Goal: Find specific page/section: Find specific page/section

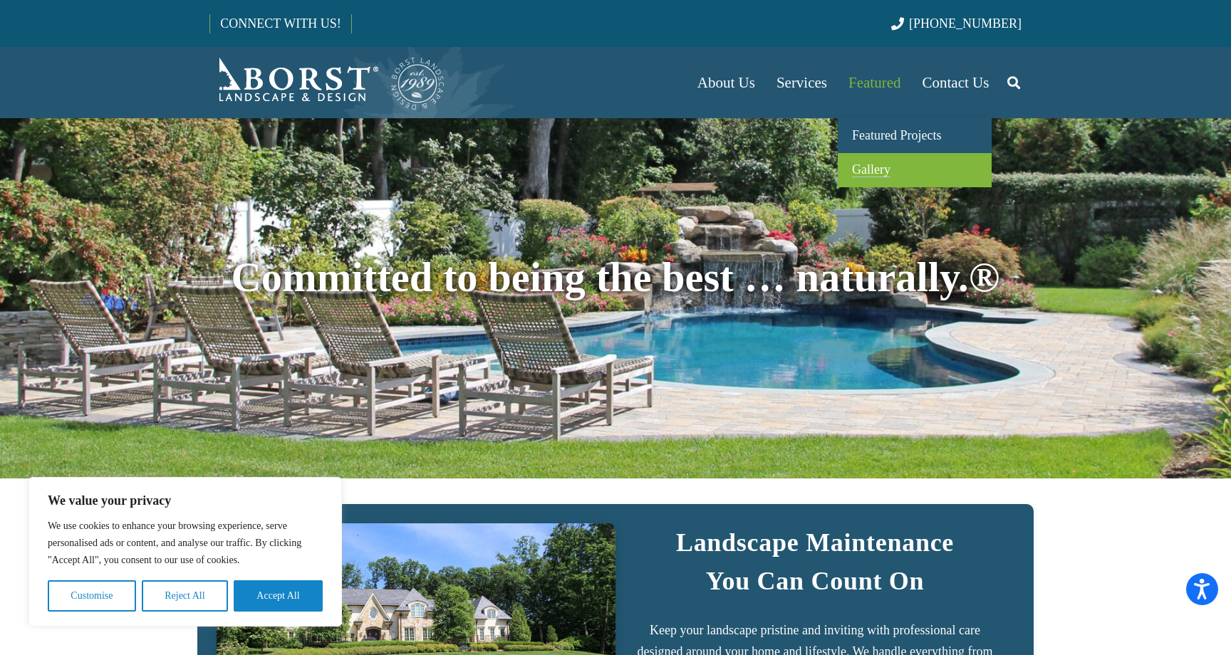
click at [874, 163] on span "Gallery" at bounding box center [871, 169] width 38 height 14
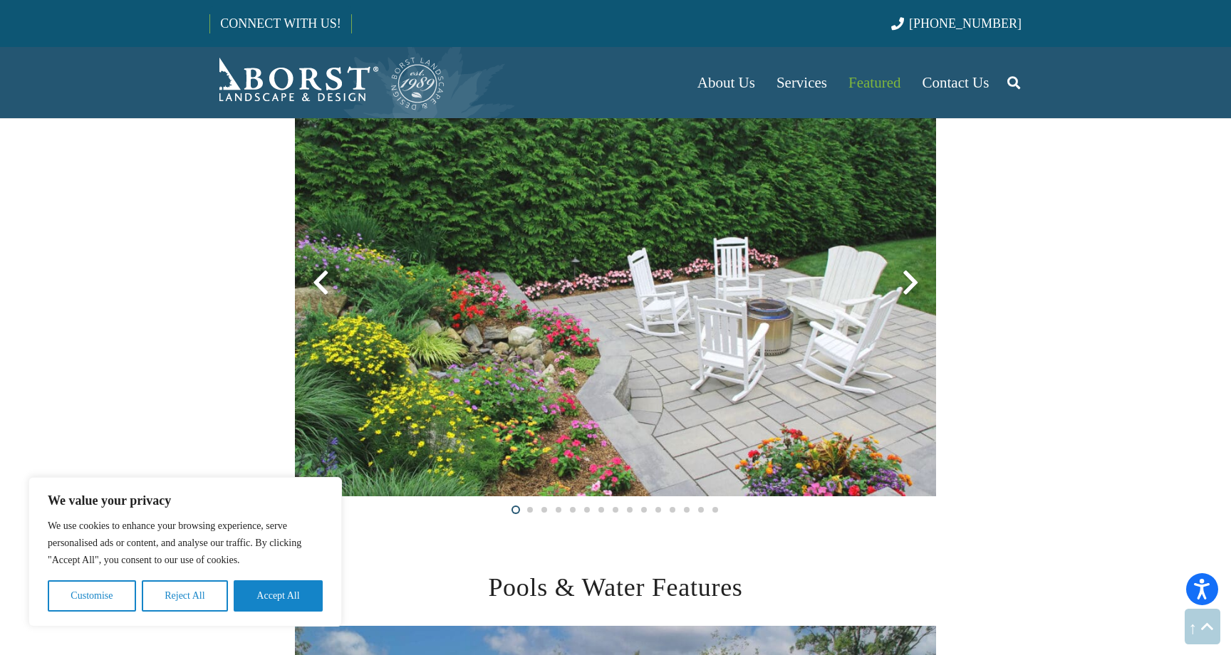
scroll to position [2102, 0]
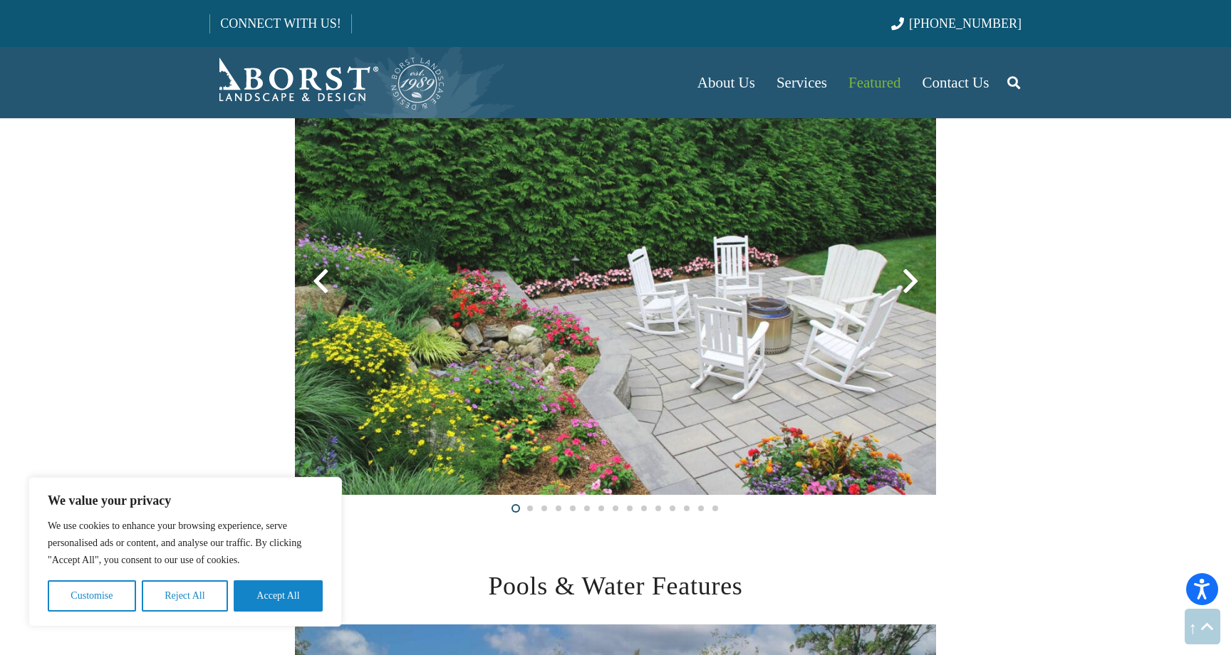
click at [913, 276] on div at bounding box center [910, 281] width 51 height 51
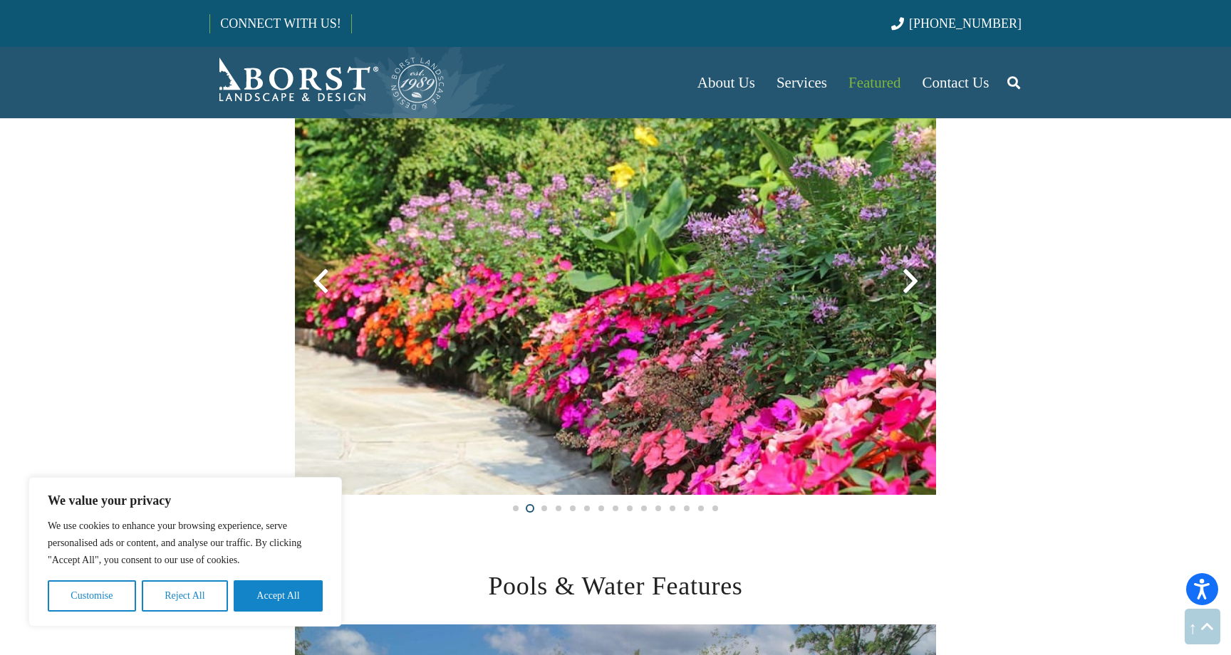
click at [913, 276] on div at bounding box center [910, 281] width 51 height 51
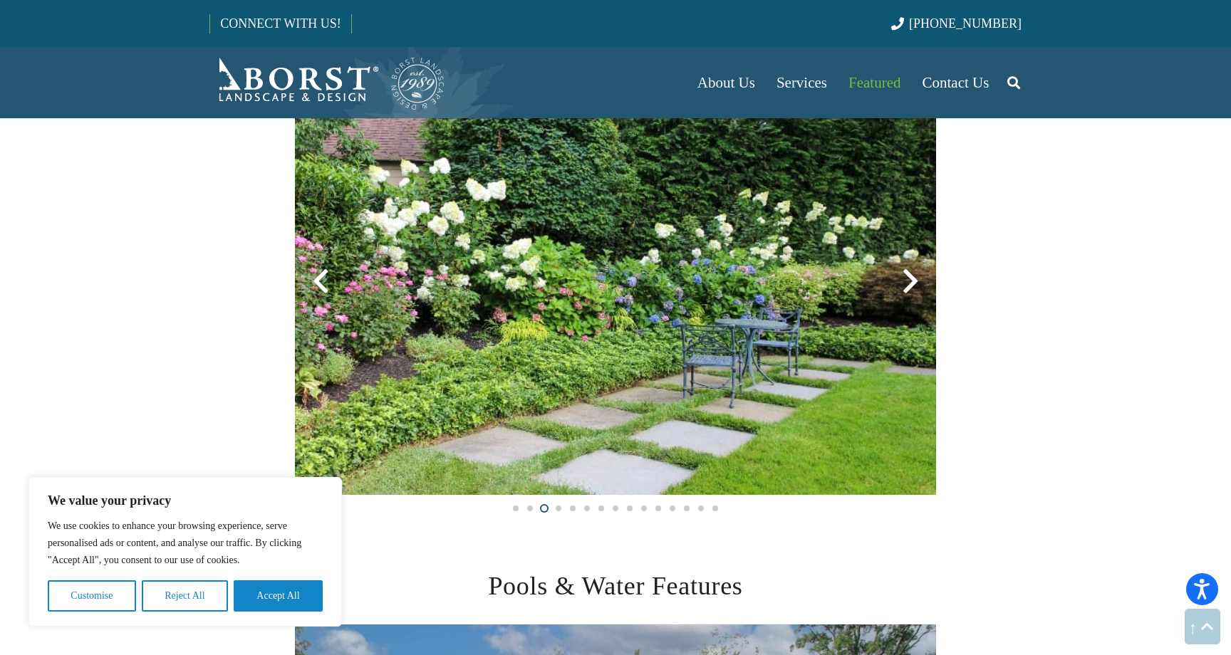
click at [913, 276] on div at bounding box center [910, 281] width 51 height 51
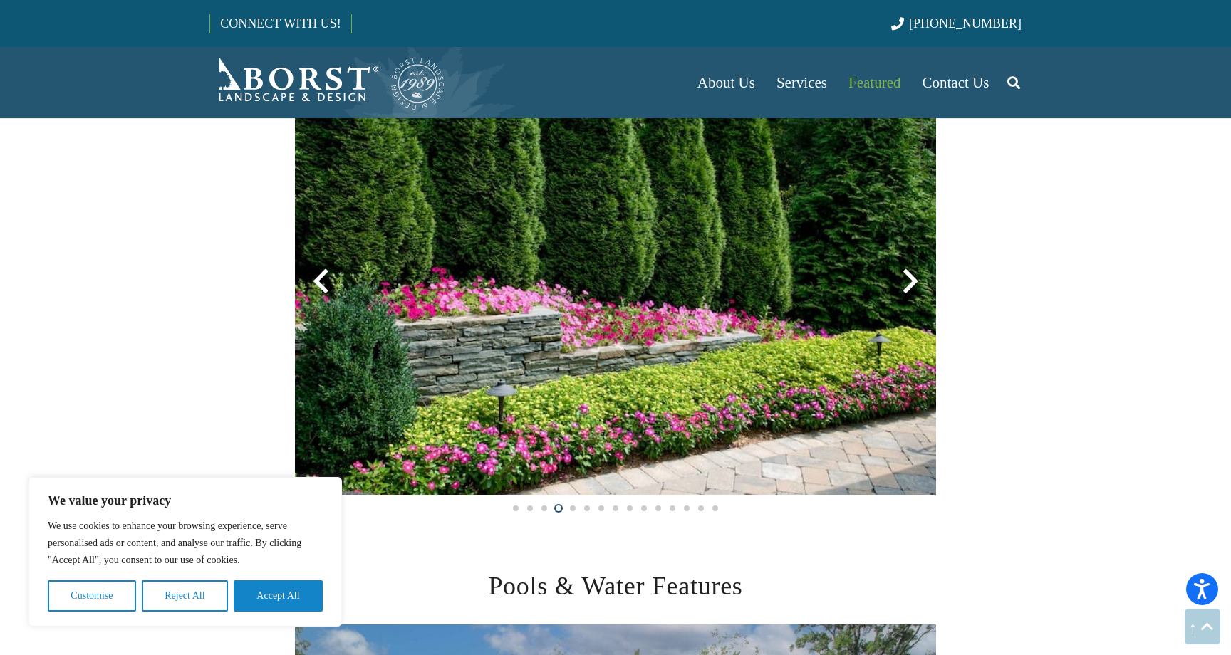
click at [913, 276] on div at bounding box center [910, 281] width 51 height 51
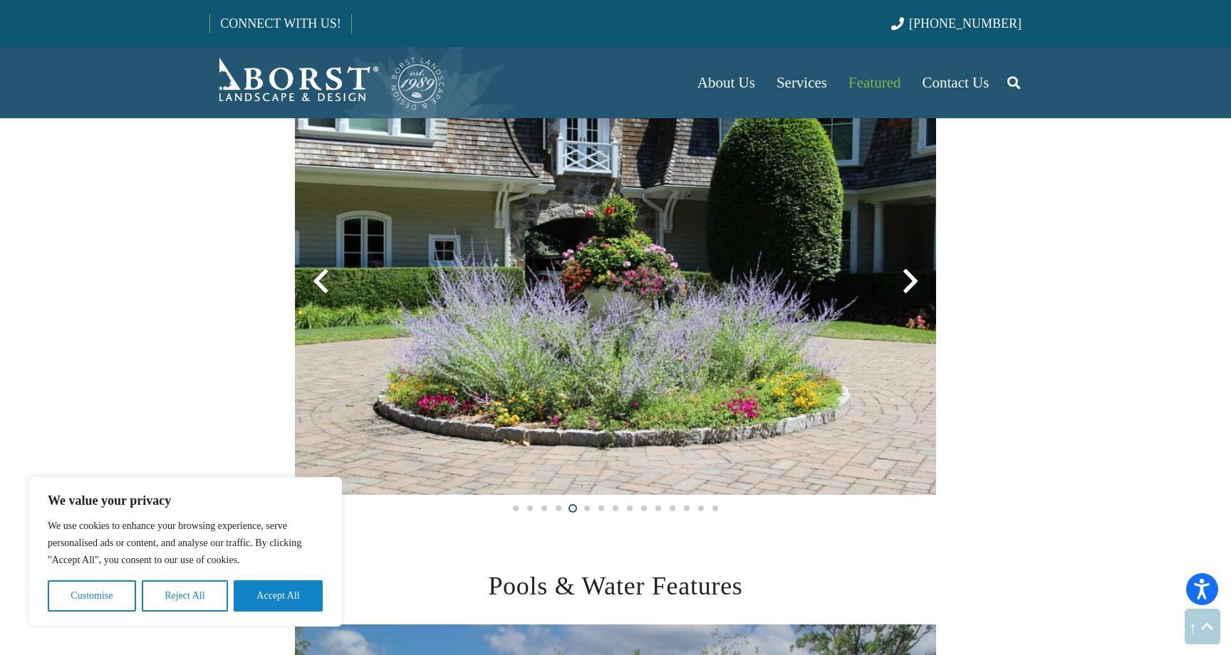
click at [913, 276] on div at bounding box center [910, 281] width 51 height 51
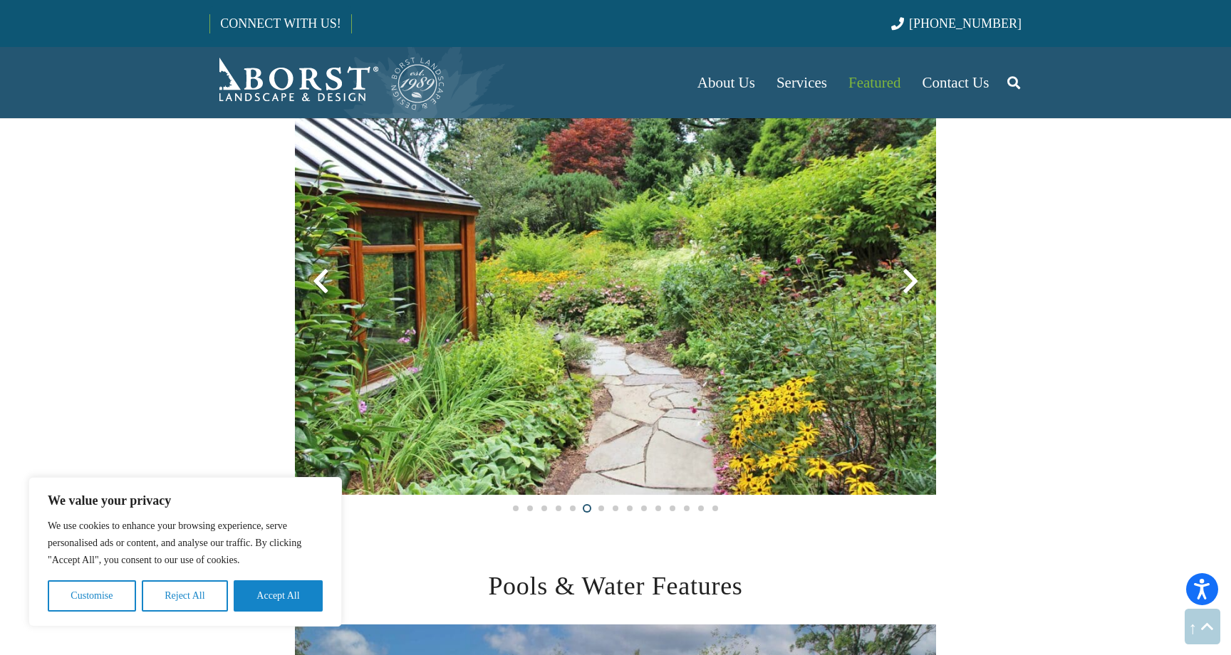
click at [913, 276] on div at bounding box center [910, 281] width 51 height 51
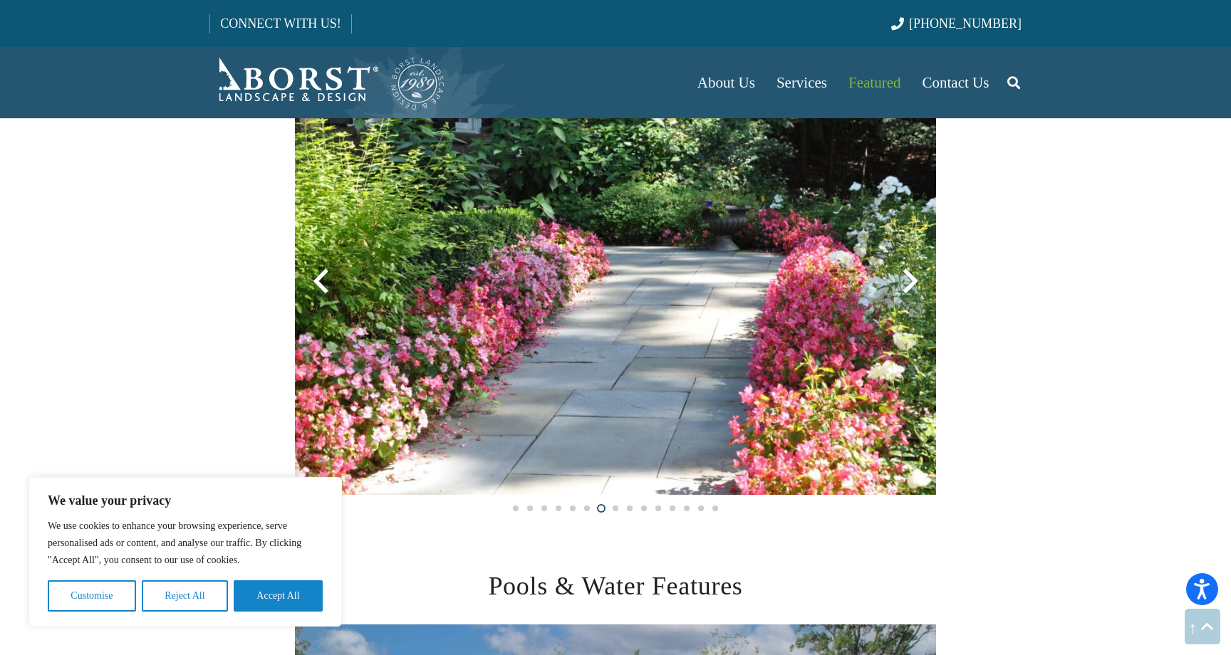
click at [323, 286] on div at bounding box center [320, 281] width 51 height 51
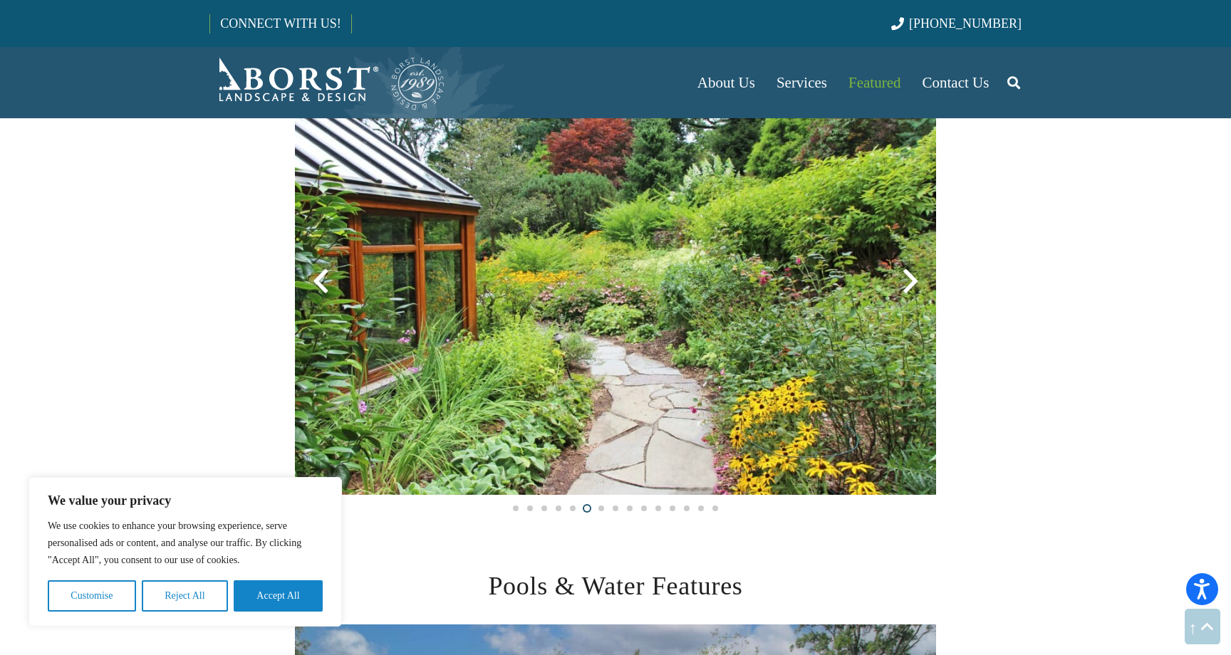
click at [911, 282] on div at bounding box center [910, 281] width 51 height 51
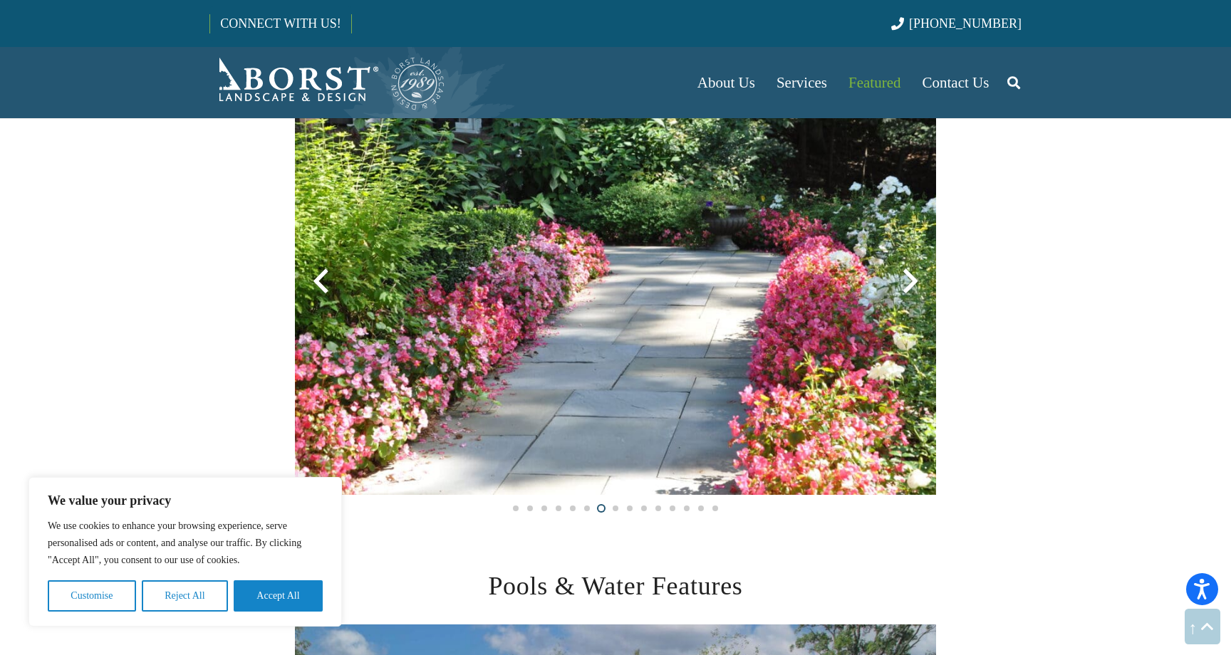
click at [327, 282] on div at bounding box center [320, 281] width 51 height 51
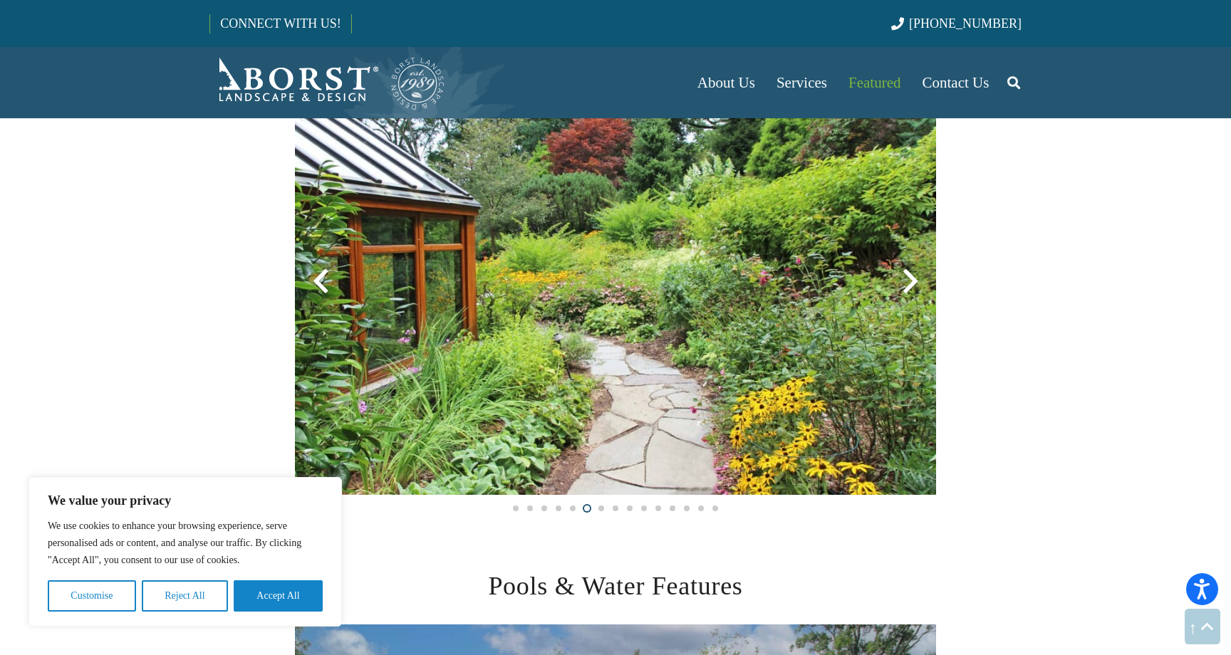
click at [912, 276] on div at bounding box center [910, 281] width 51 height 51
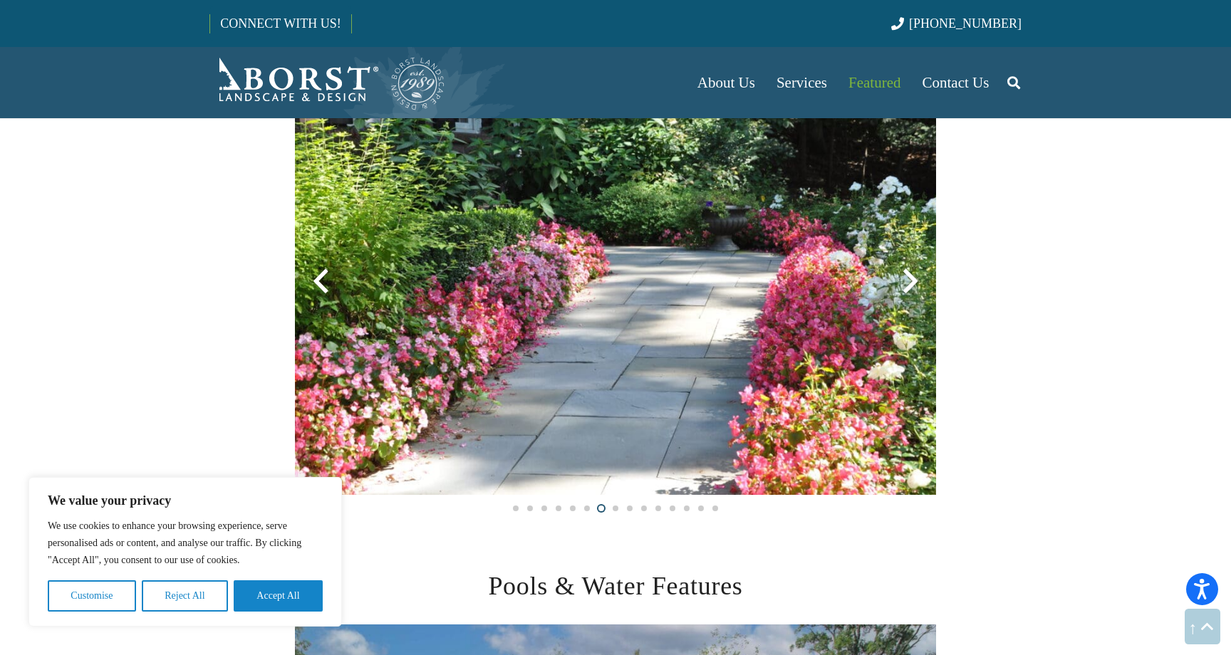
click at [912, 276] on div at bounding box center [910, 281] width 51 height 51
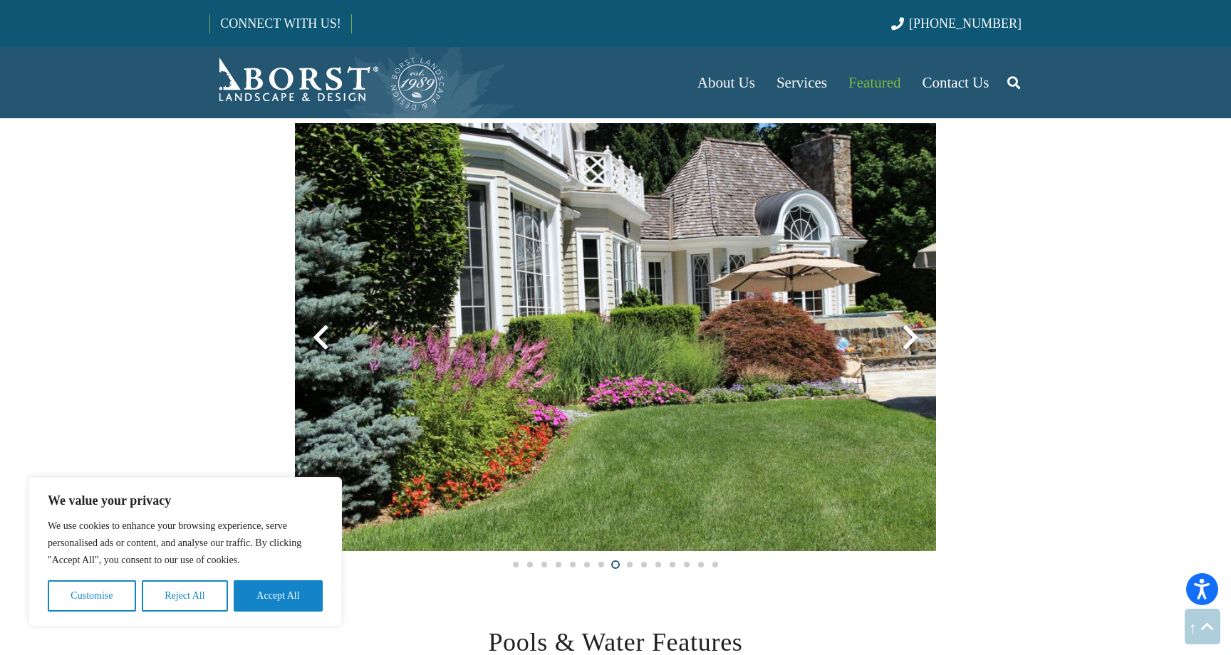
scroll to position [2045, 0]
click at [1009, 320] on section "Garden" at bounding box center [615, 319] width 1231 height 557
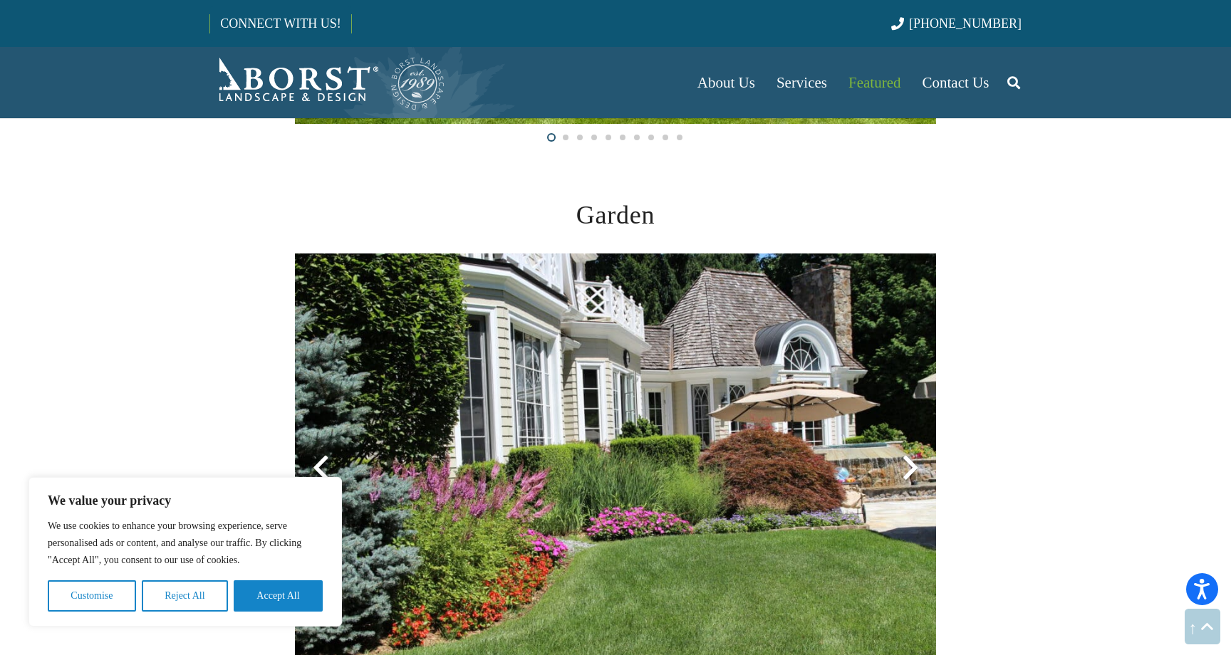
scroll to position [1613, 0]
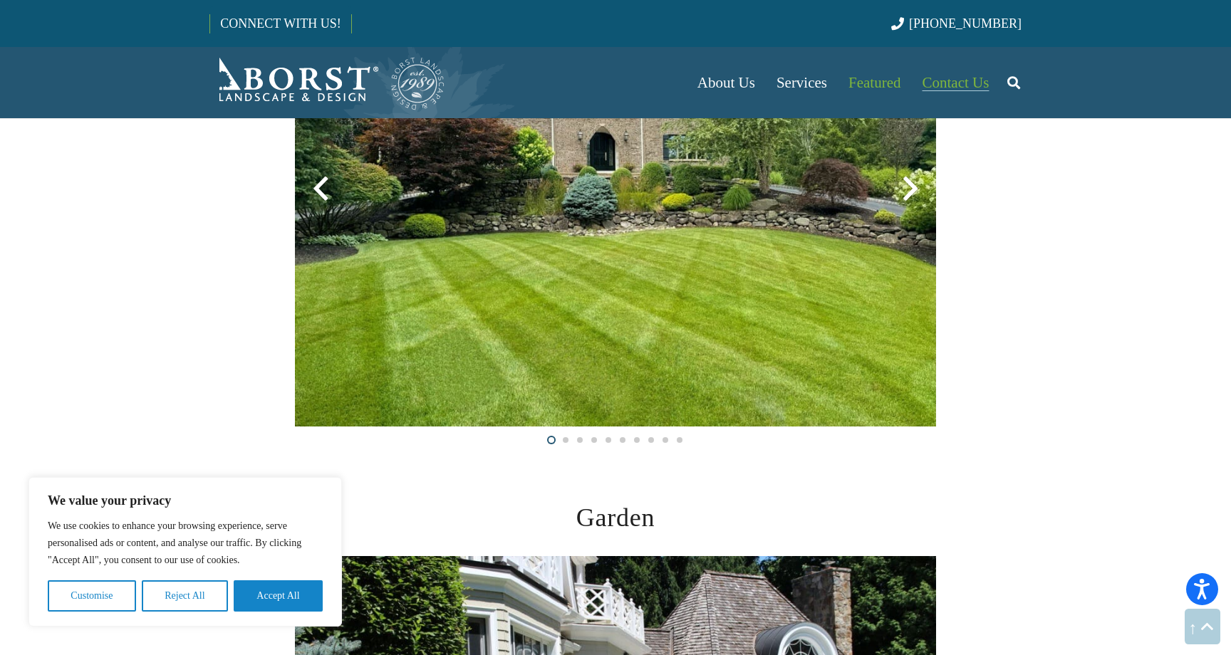
click at [952, 82] on span "Contact Us" at bounding box center [955, 82] width 67 height 17
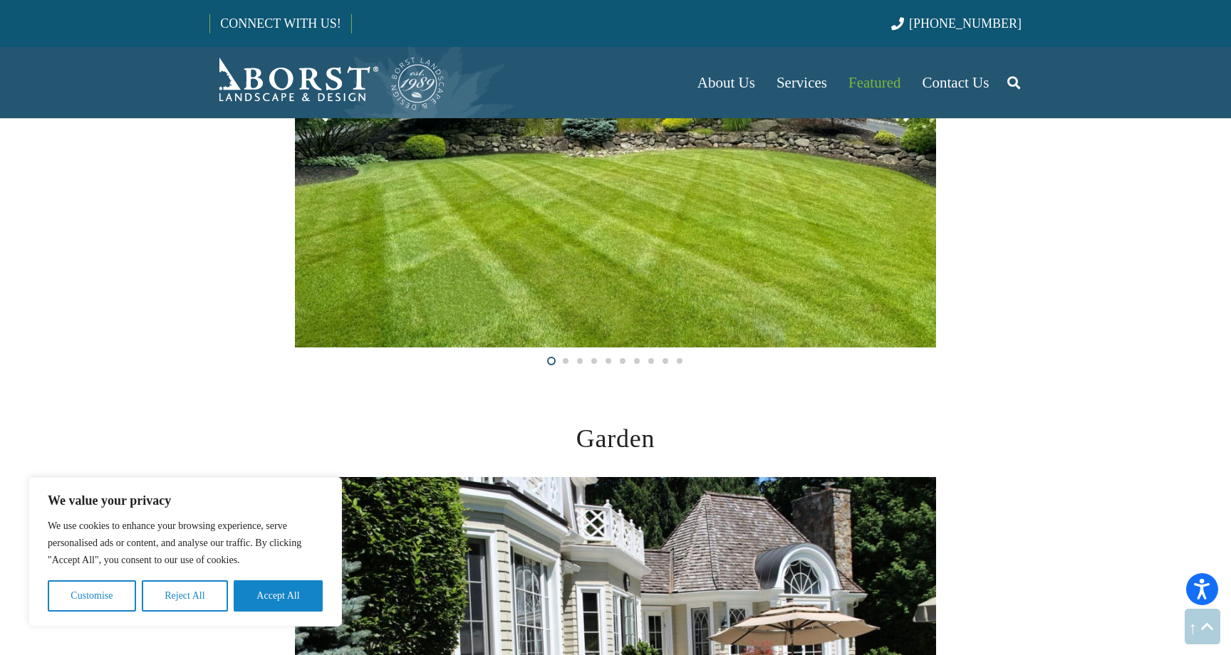
scroll to position [942, 0]
